Goal: Task Accomplishment & Management: Manage account settings

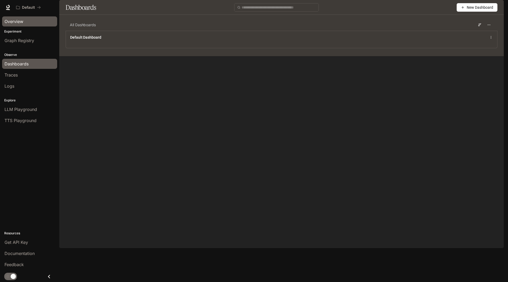
click at [24, 23] on div "Overview" at bounding box center [30, 21] width 50 height 6
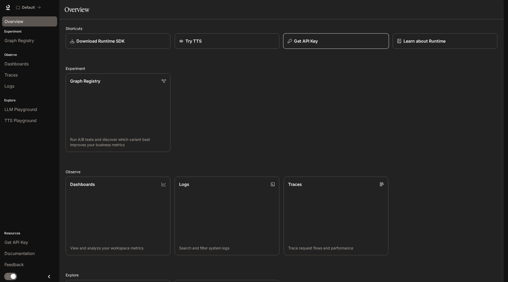
click at [314, 44] on p "Get API Key" at bounding box center [306, 41] width 24 height 6
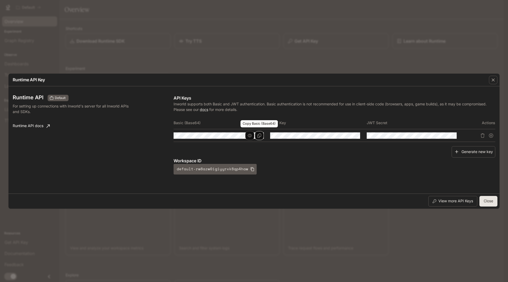
click at [257, 135] on button "Copy Basic (Base64)" at bounding box center [259, 135] width 9 height 9
click at [253, 136] on button "button" at bounding box center [249, 135] width 9 height 9
click at [227, 139] on td at bounding box center [222, 135] width 97 height 13
click at [265, 151] on div "Generate new key" at bounding box center [335, 151] width 322 height 11
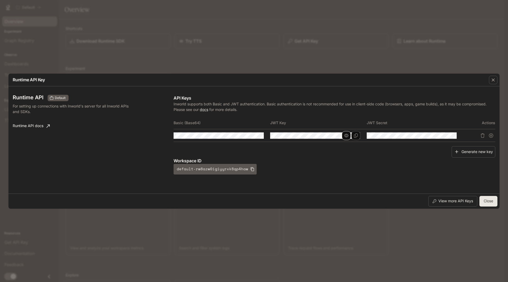
click at [346, 137] on icon "button" at bounding box center [347, 135] width 4 height 4
click at [357, 136] on icon "Copy Key" at bounding box center [356, 135] width 4 height 4
click at [453, 135] on icon "Copy Secret" at bounding box center [452, 135] width 4 height 4
click at [483, 135] on icon "Delete API key" at bounding box center [483, 135] width 4 height 4
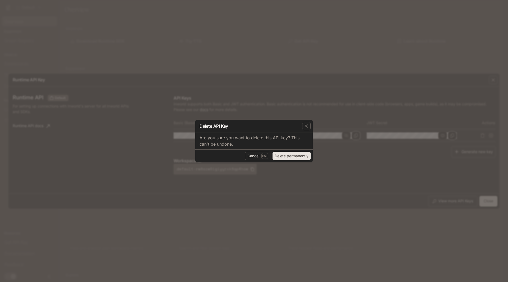
click at [292, 156] on button "Delete permanently" at bounding box center [292, 156] width 38 height 8
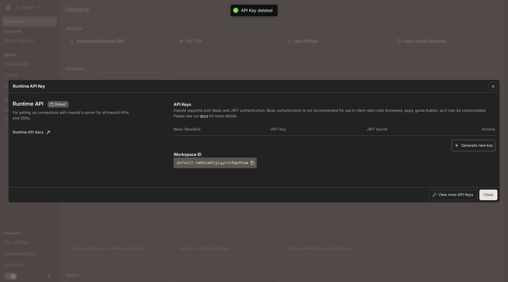
click at [463, 145] on button "Generate new key" at bounding box center [474, 145] width 44 height 11
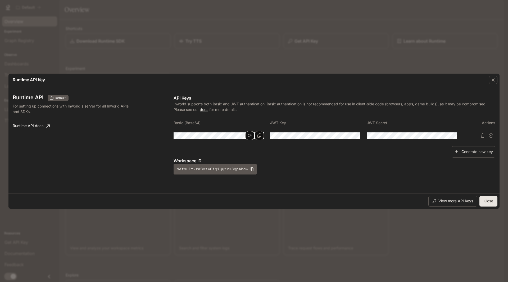
click at [250, 136] on icon "button" at bounding box center [250, 135] width 4 height 4
click at [359, 135] on button "Copy Key" at bounding box center [356, 135] width 9 height 9
click at [455, 134] on button "Copy Secret" at bounding box center [452, 135] width 9 height 9
click at [253, 136] on button "button" at bounding box center [249, 135] width 9 height 9
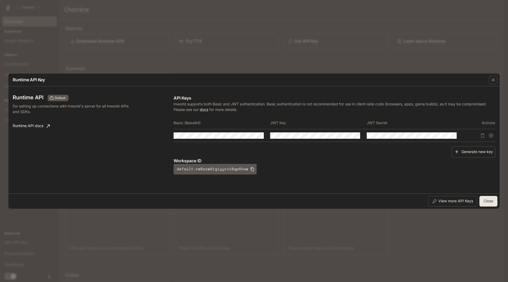
click at [159, 137] on div "Runtime API Default For setting up connections with Inworld's server for all In…" at bounding box center [254, 139] width 483 height 103
click at [297, 137] on tr at bounding box center [335, 135] width 322 height 13
drag, startPoint x: 265, startPoint y: 134, endPoint x: 251, endPoint y: 136, distance: 13.3
click at [251, 136] on div at bounding box center [219, 135] width 90 height 6
click at [345, 137] on tr at bounding box center [335, 135] width 322 height 13
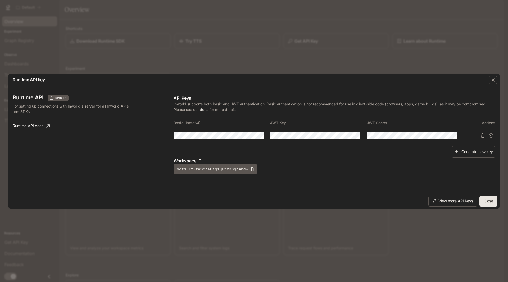
click at [321, 168] on div "Workspace ID default-rw8azw0igiyyrxk8qp4haw" at bounding box center [335, 166] width 322 height 17
click at [258, 137] on icon "Copy Basic (Base64)" at bounding box center [259, 135] width 4 height 4
